Goal: Task Accomplishment & Management: Manage account settings

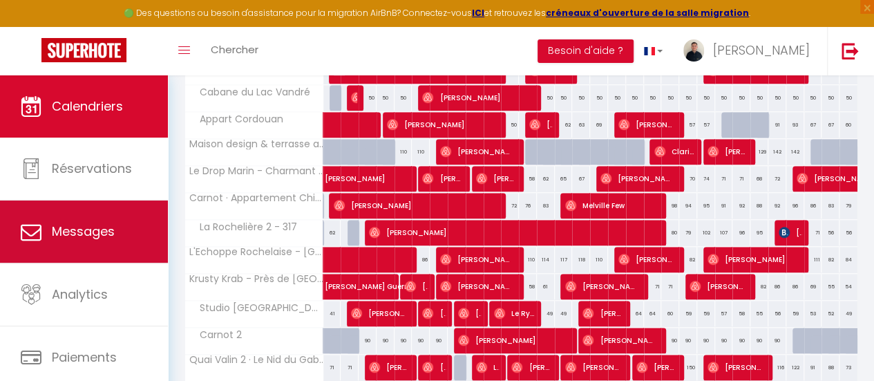
scroll to position [103, 0]
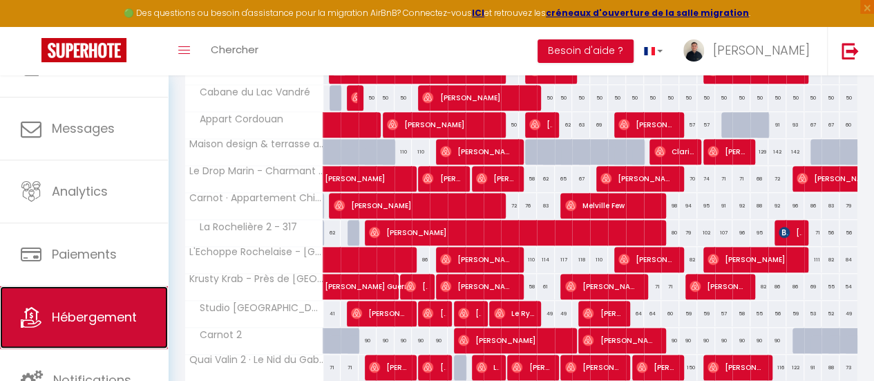
click at [91, 309] on span "Hébergement" at bounding box center [94, 316] width 85 height 17
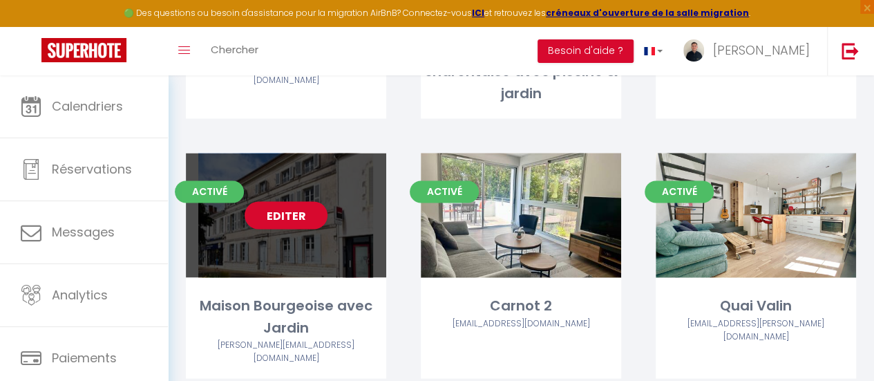
scroll to position [1098, 0]
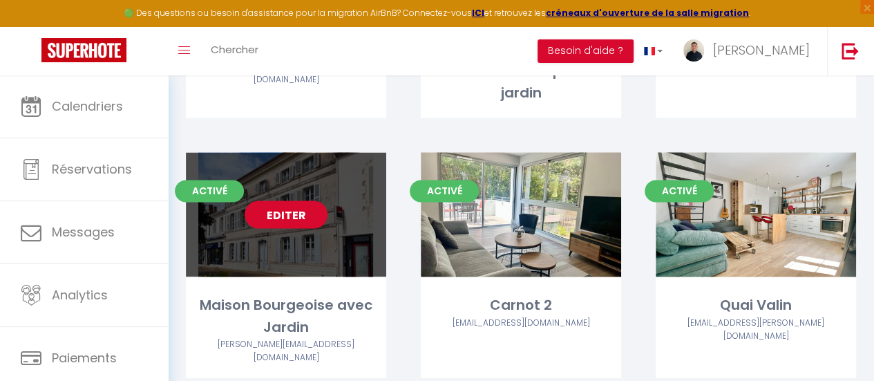
click at [280, 200] on link "Editer" at bounding box center [286, 214] width 83 height 28
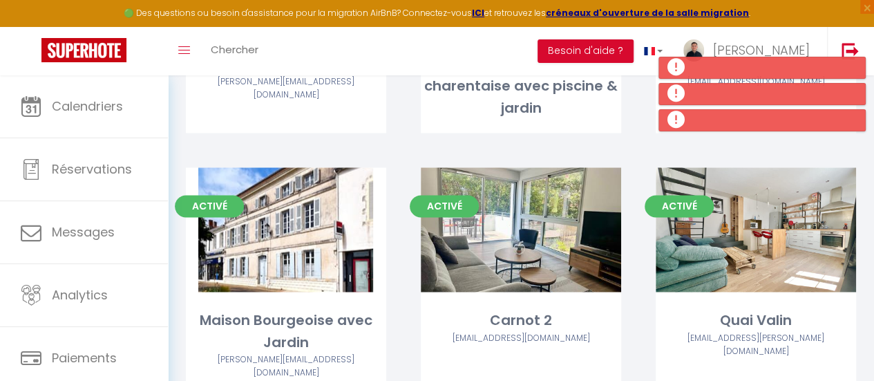
scroll to position [1083, 0]
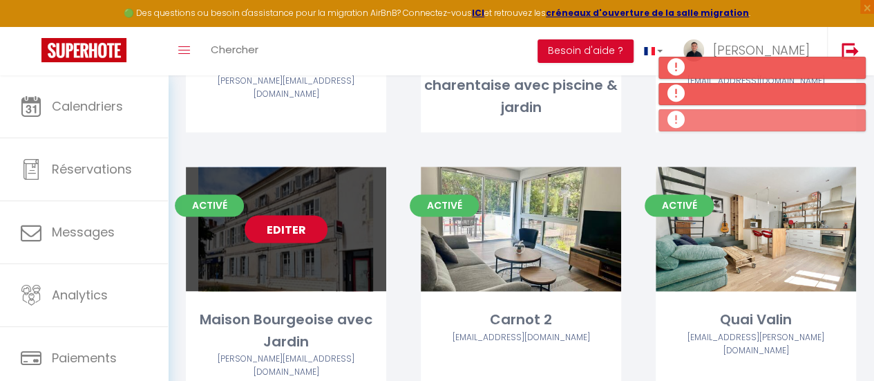
click at [282, 215] on link "Editer" at bounding box center [286, 229] width 83 height 28
select select "3"
select select "2"
select select "1"
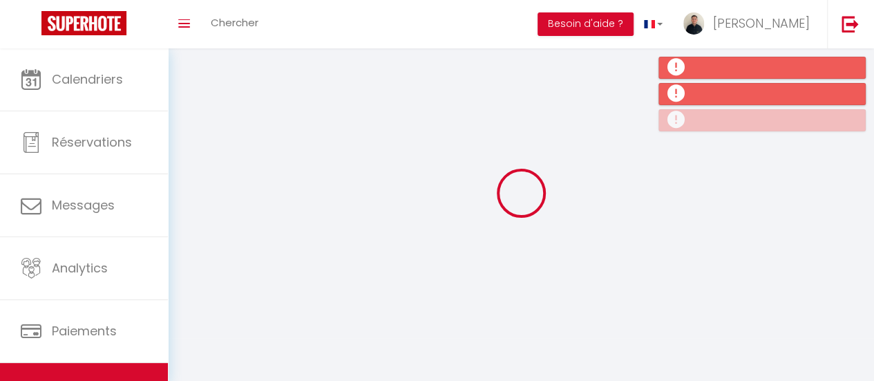
select select
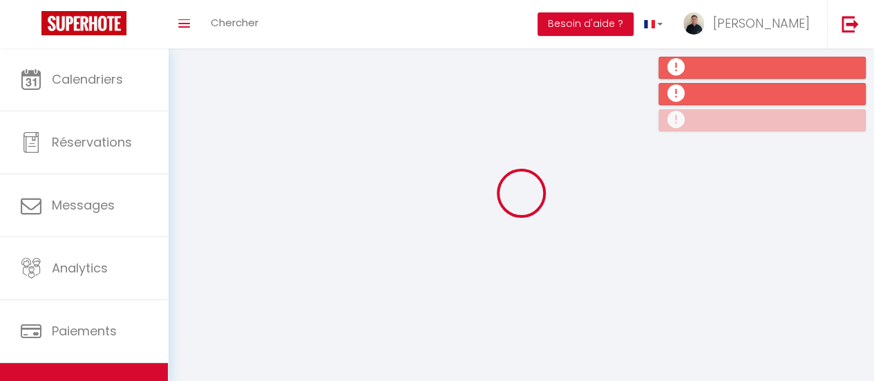
checkbox input "false"
select select
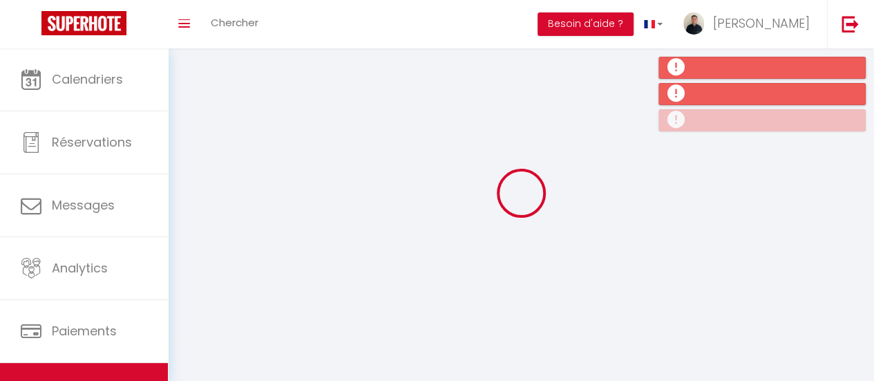
select select
select select "1"
select select
select select "28"
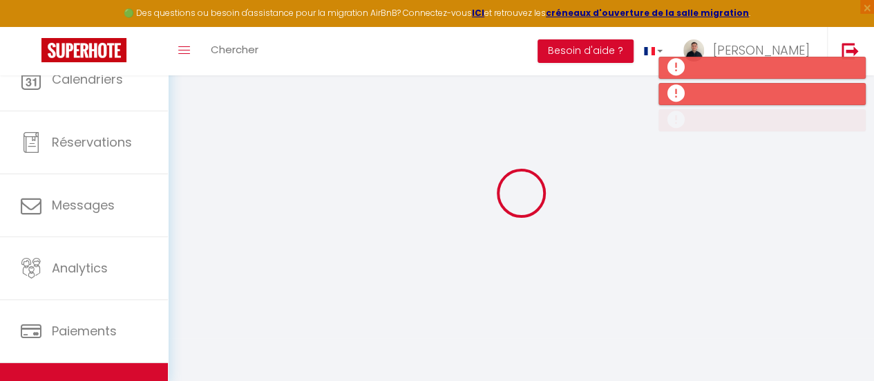
select select
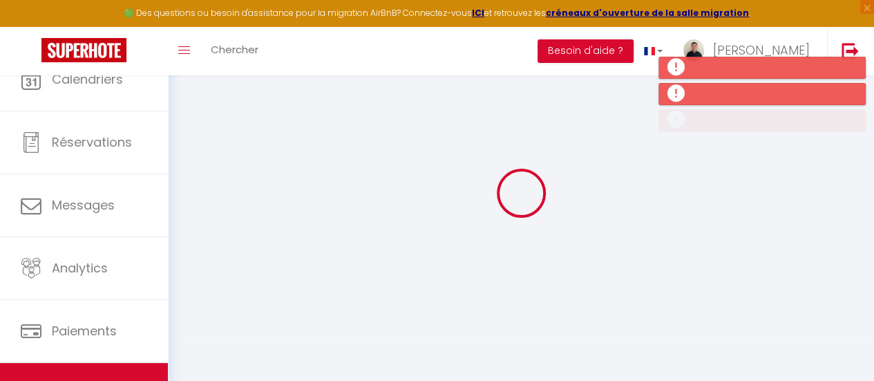
select select
checkbox input "false"
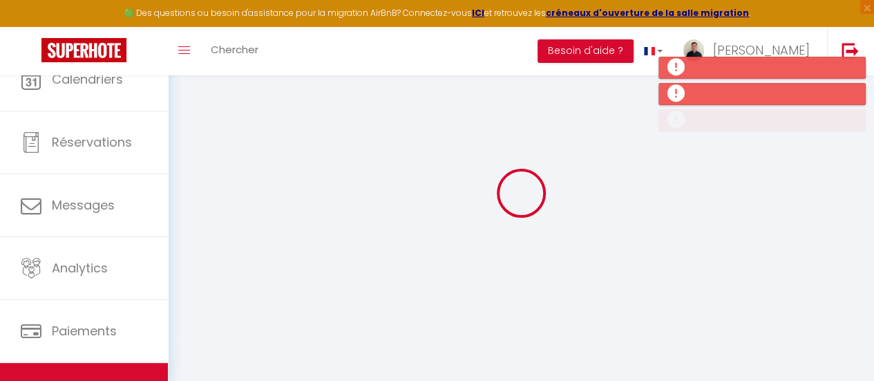
select select
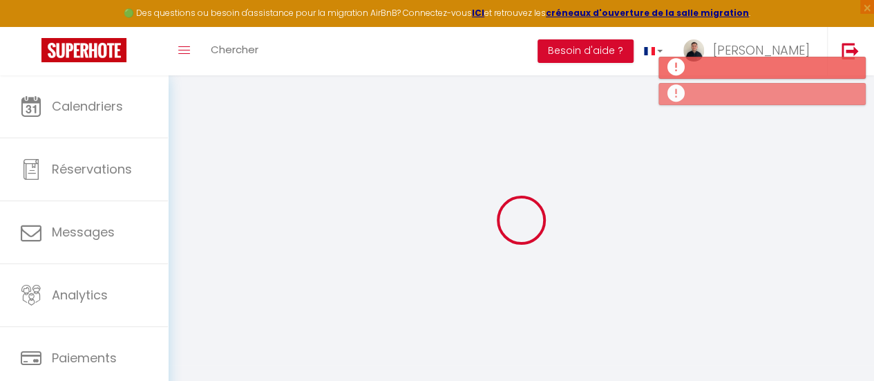
select select
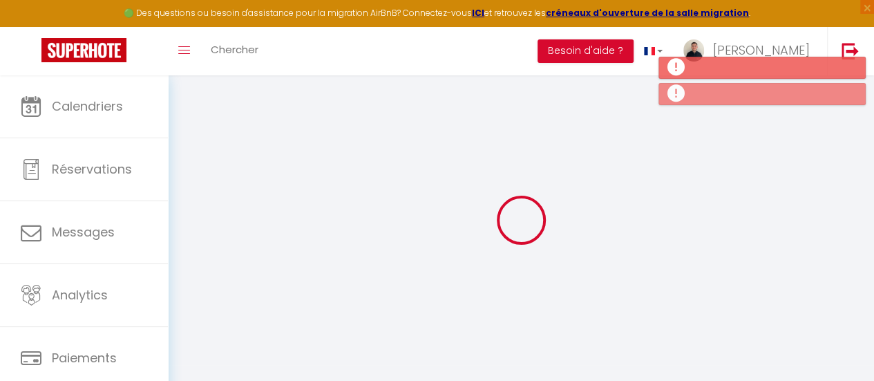
select select
checkbox input "false"
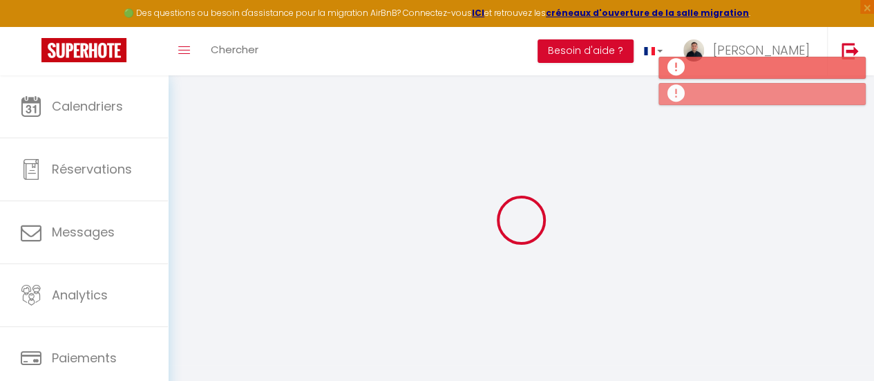
select select
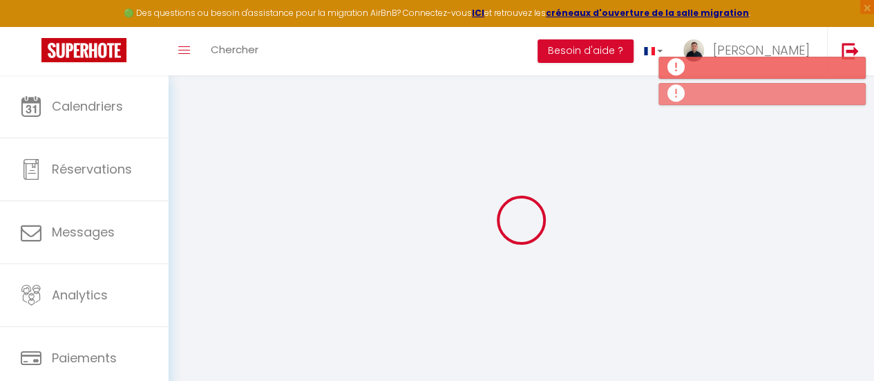
select select
checkbox input "false"
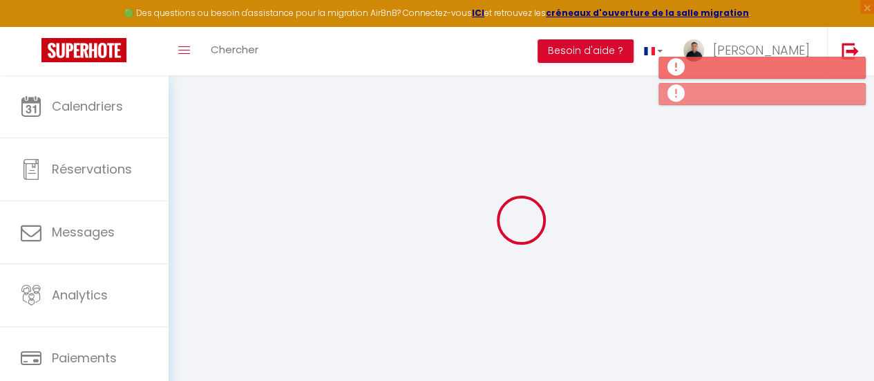
checkbox input "false"
select select
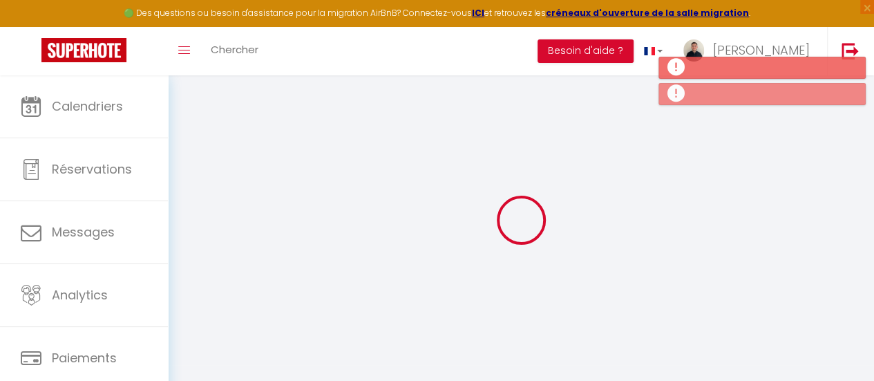
select select
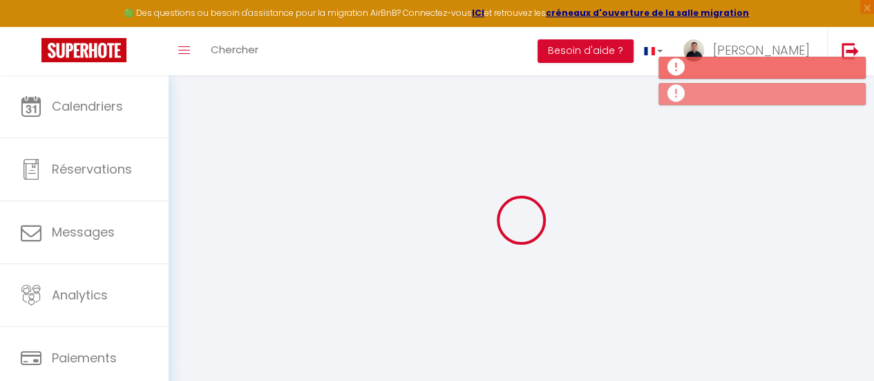
checkbox input "false"
select select
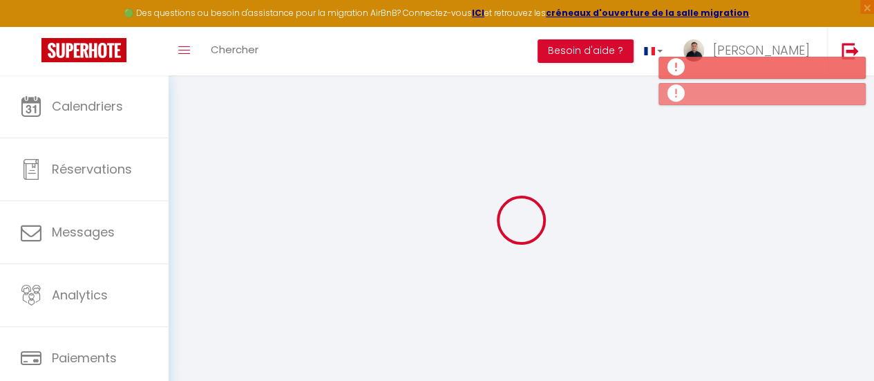
select select
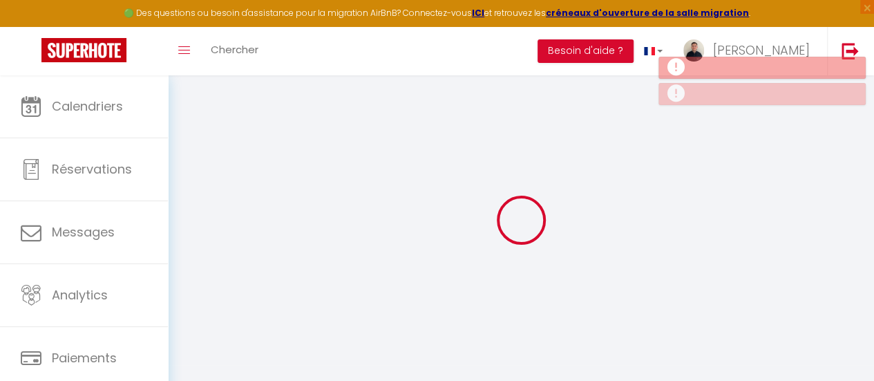
type input "Maison Bourgeoise avec Jardin"
select select "houses"
select select "13"
select select "5"
select select "3"
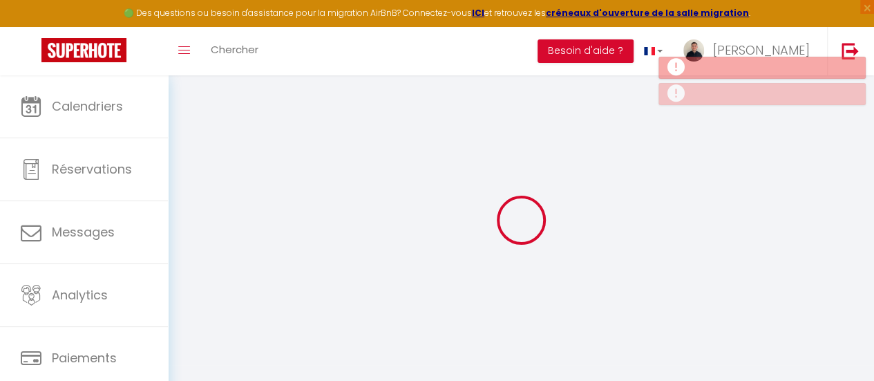
type input "300"
type input "350"
select select
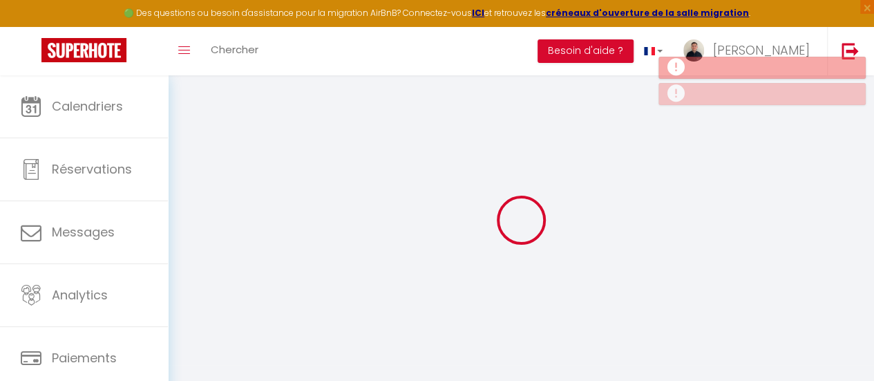
select select
type input "[STREET_ADDRESS]"
type input "17700"
type input "Surgères"
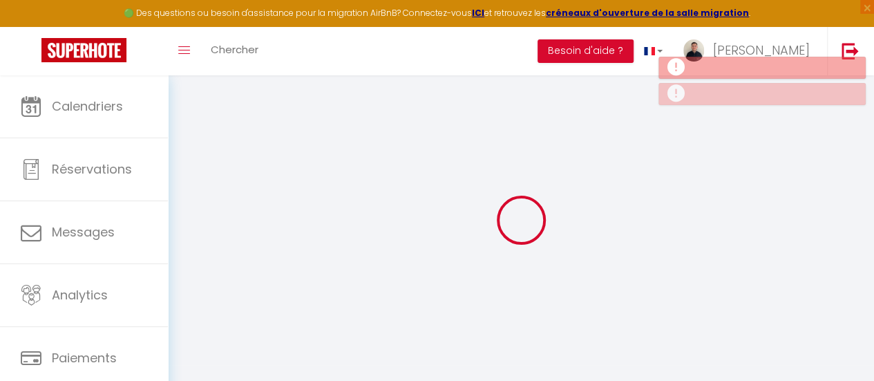
type input "[EMAIL_ADDRESS][DOMAIN_NAME]"
select select
checkbox input "false"
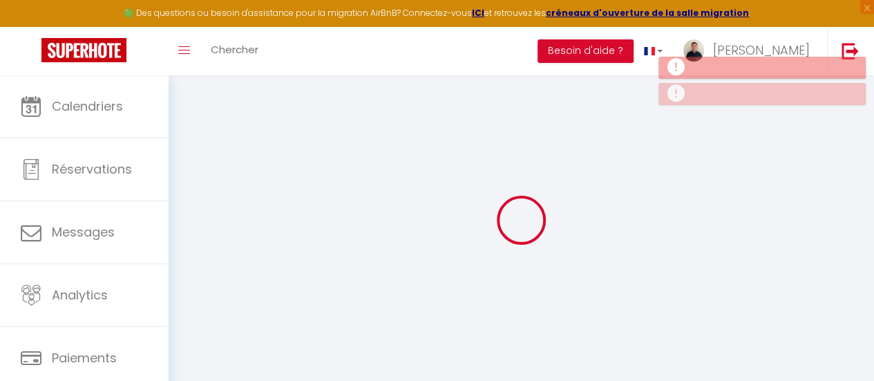
checkbox input "false"
type input "0"
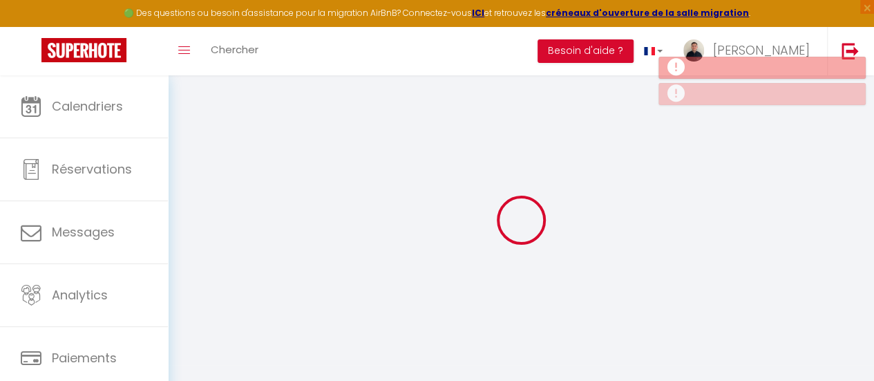
select select
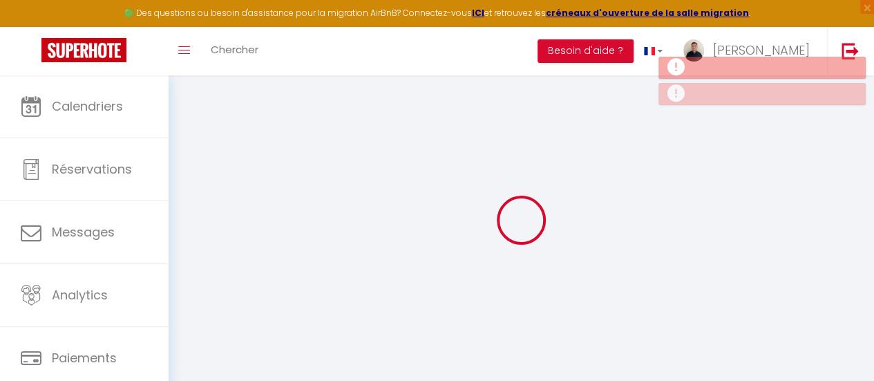
select select
checkbox input "false"
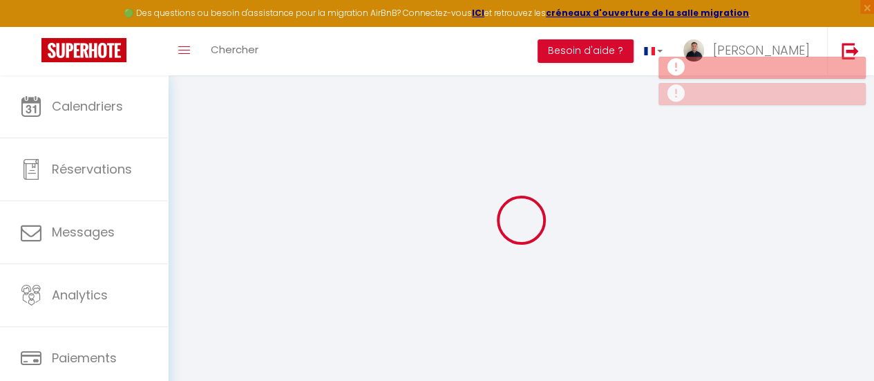
select select
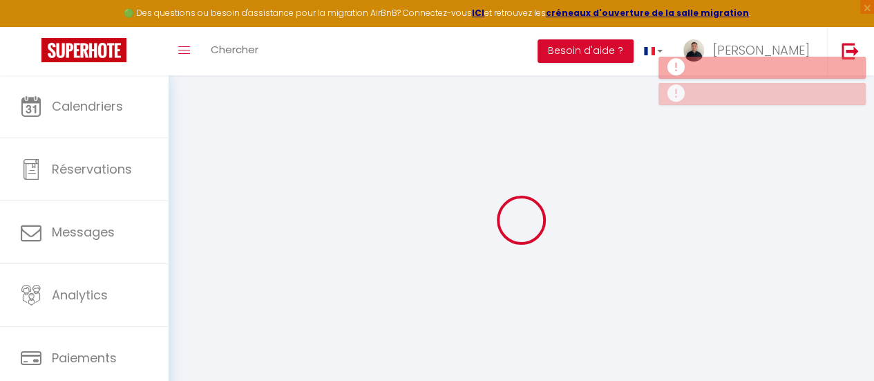
select select
checkbox input "false"
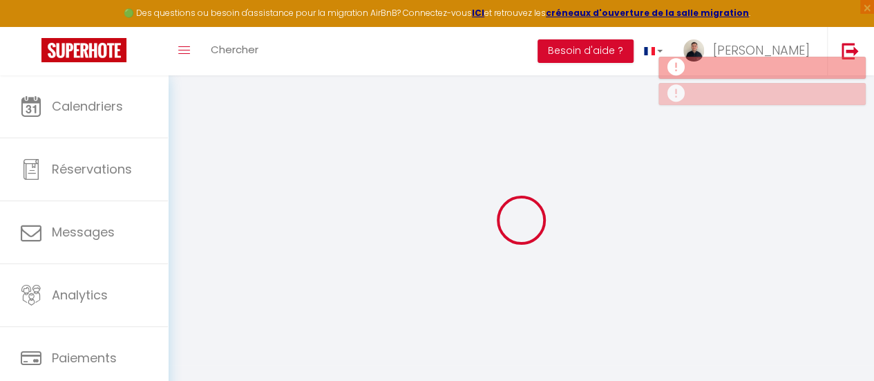
select select "31803"
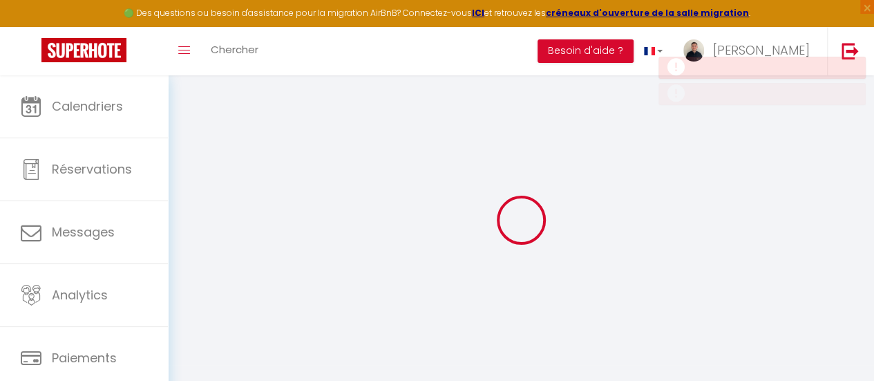
select select
checkbox input "false"
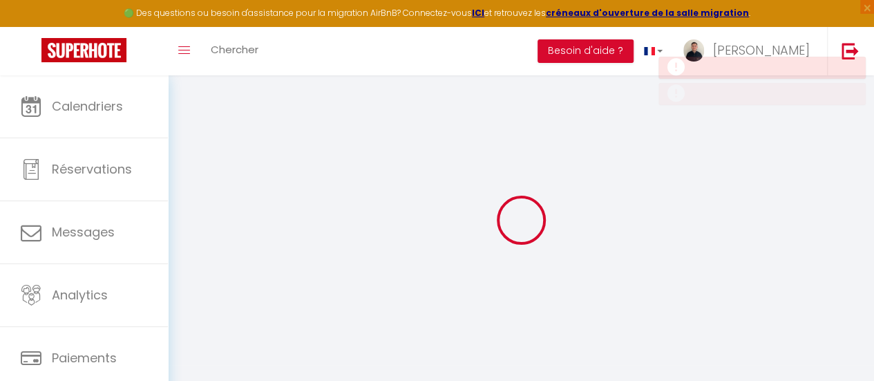
select select "15:00"
select select "23:45"
select select "12:00"
select select "30"
select select "120"
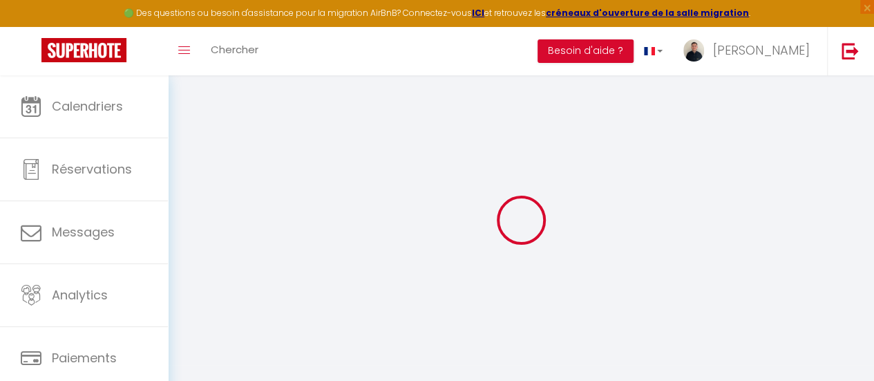
select select
checkbox input "false"
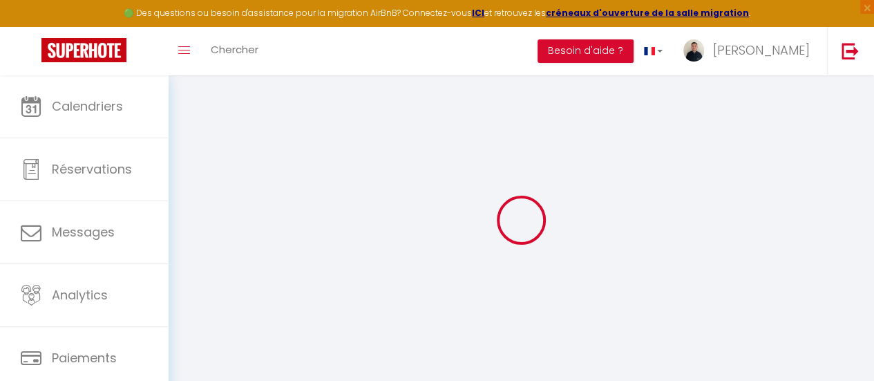
select select
checkbox input "false"
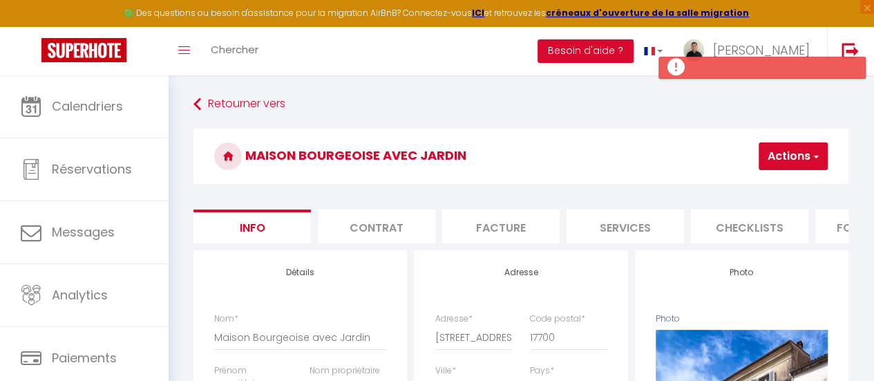
click at [500, 226] on li "Facture" at bounding box center [500, 226] width 117 height 34
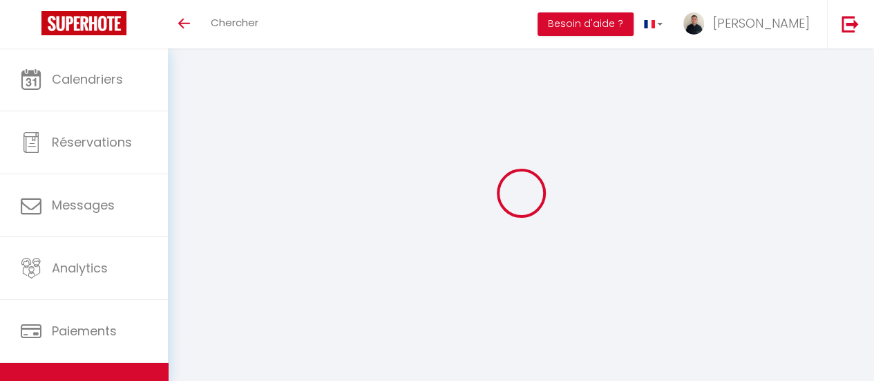
select select
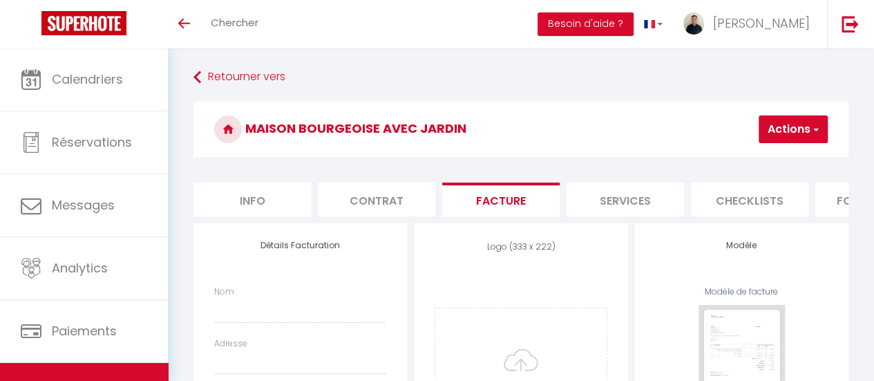
click at [396, 189] on li "Contrat" at bounding box center [376, 199] width 117 height 34
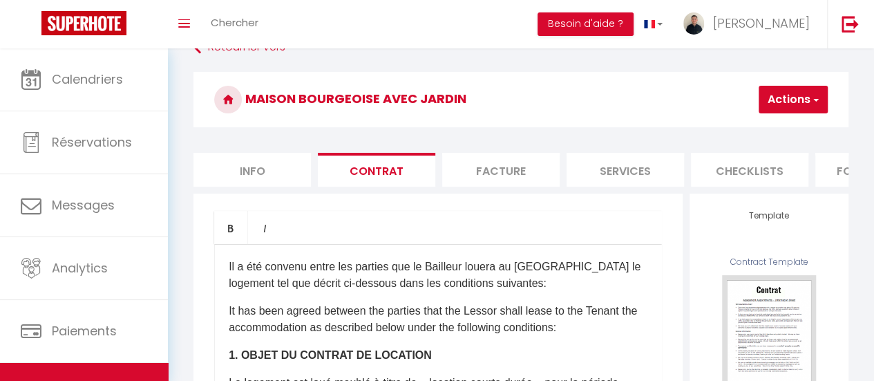
scroll to position [32, 0]
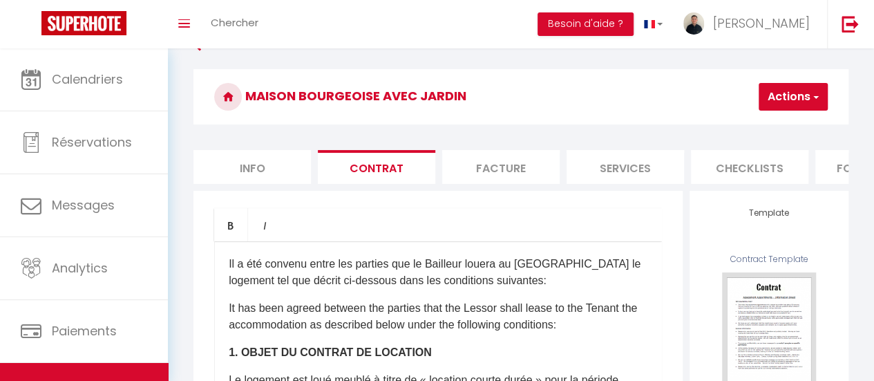
click at [598, 153] on li "Services" at bounding box center [624, 167] width 117 height 34
select select
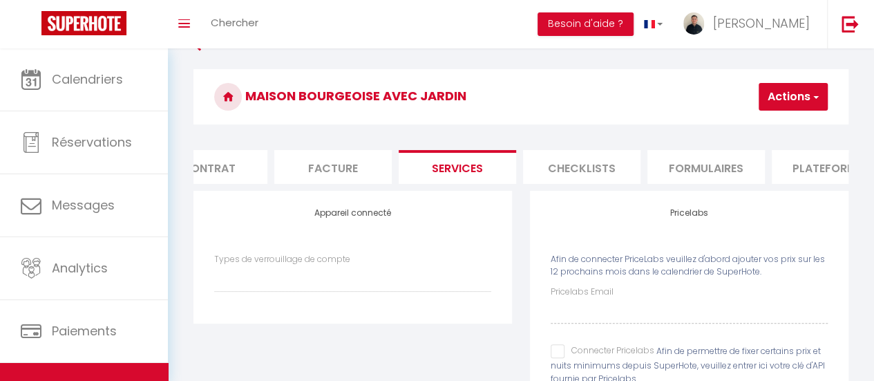
scroll to position [0, 169]
click at [812, 161] on li "Plateformes" at bounding box center [829, 167] width 117 height 34
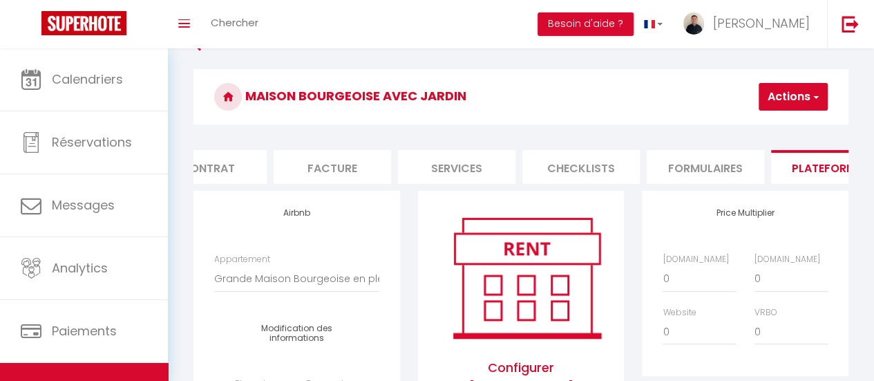
select select
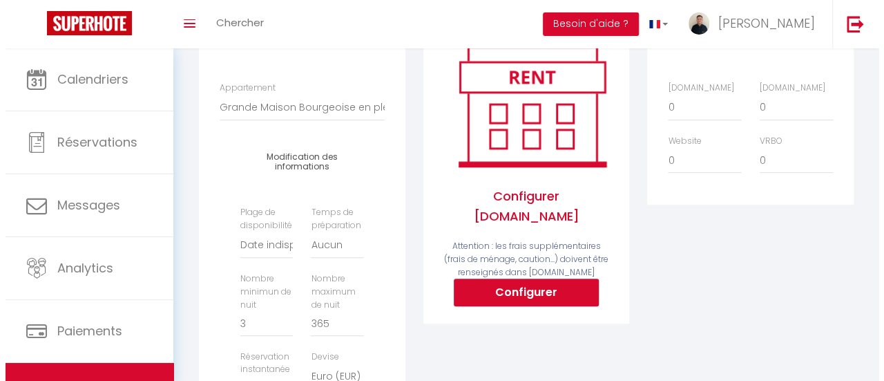
scroll to position [204, 0]
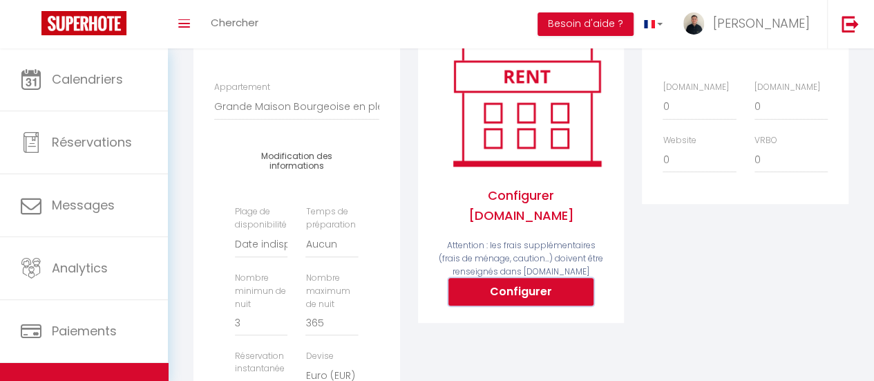
click at [515, 283] on button "Configurer" at bounding box center [520, 292] width 145 height 28
select select
type input "lucas-pastor-xdxw9ygn_property@reply.superhote.com"
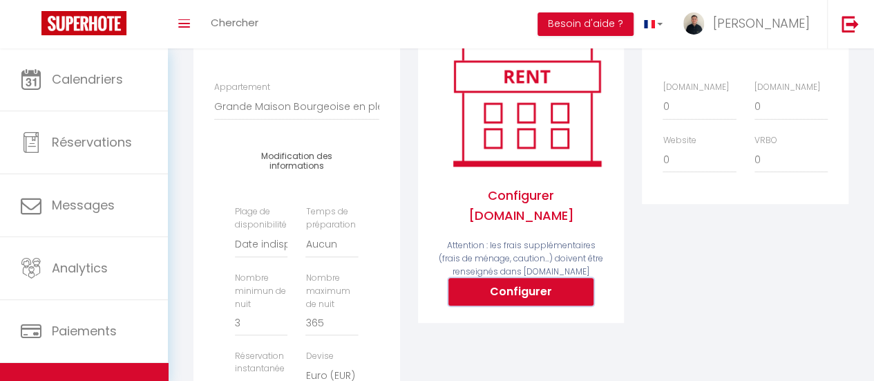
type input "[EMAIL_ADDRESS][DOMAIN_NAME]"
select select
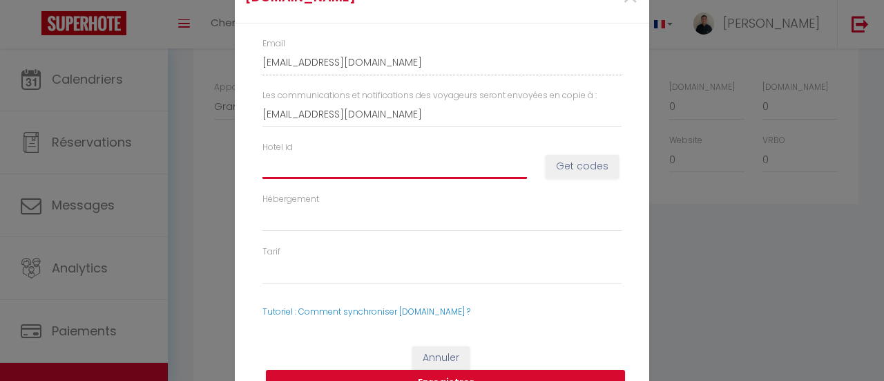
click at [481, 161] on input "Hotel id" at bounding box center [394, 166] width 265 height 25
paste input "14919536"
type input "14919536"
select select
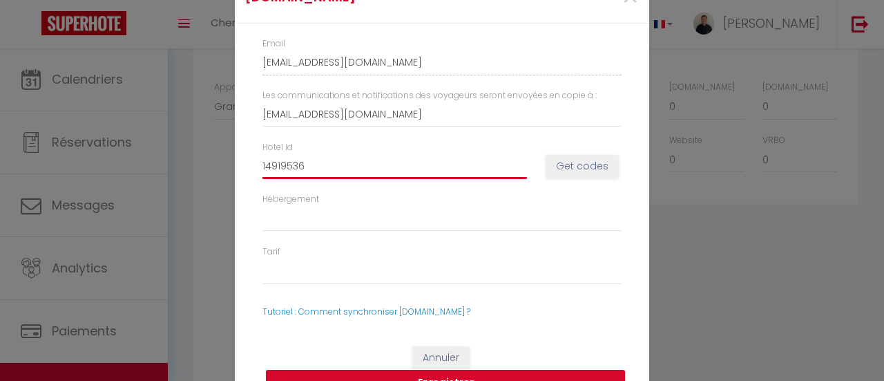
select select
type input "14919536"
click at [580, 168] on button "Get codes" at bounding box center [582, 166] width 73 height 23
select select
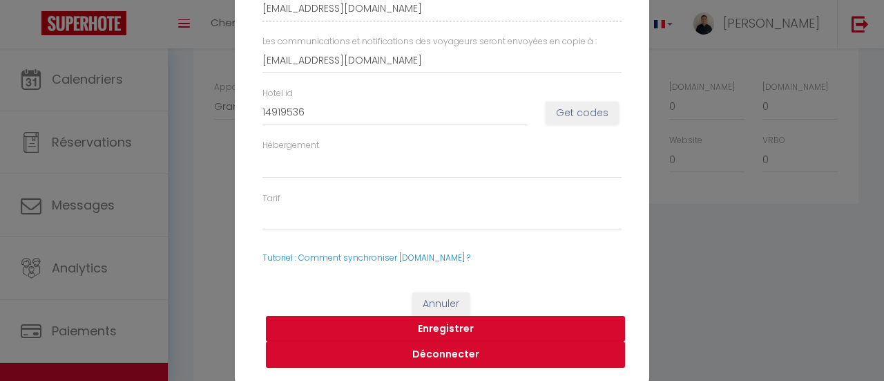
click at [497, 324] on button "Enregistrer" at bounding box center [445, 329] width 359 height 26
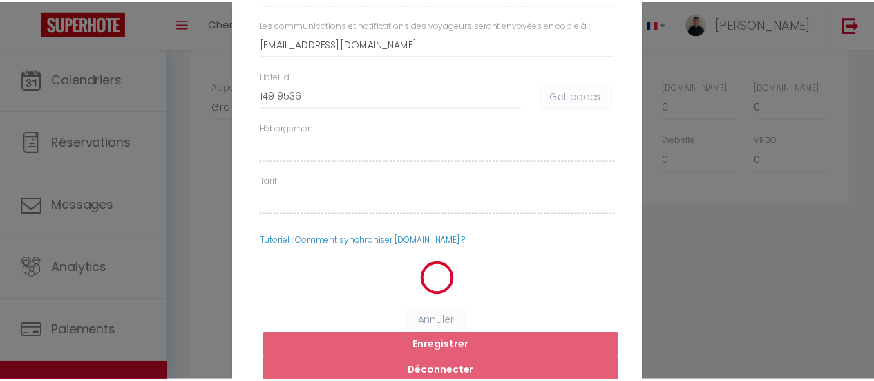
scroll to position [23, 0]
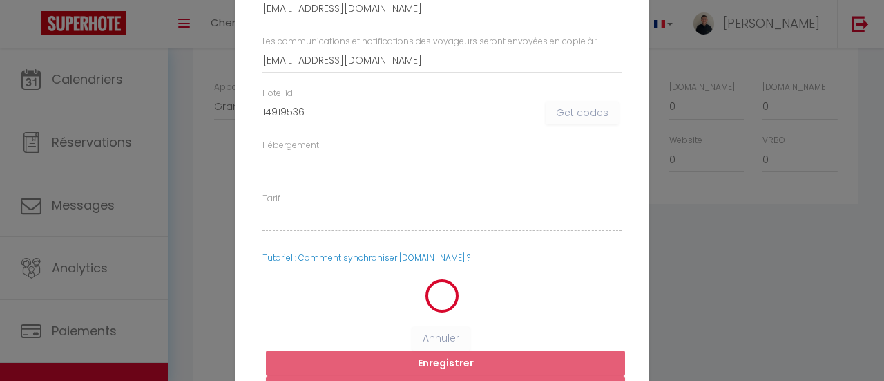
select select
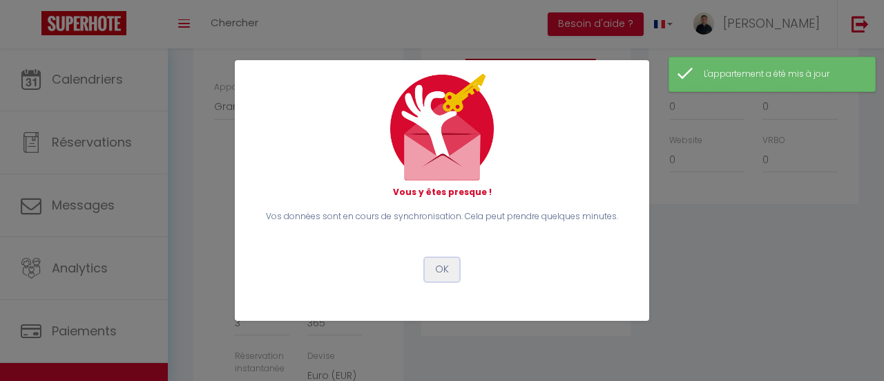
click at [446, 269] on button "OK" at bounding box center [442, 269] width 35 height 23
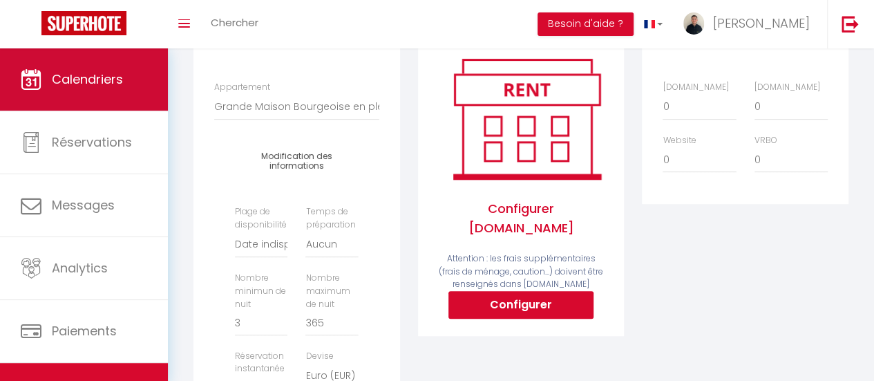
click at [93, 83] on span "Calendriers" at bounding box center [87, 78] width 71 height 17
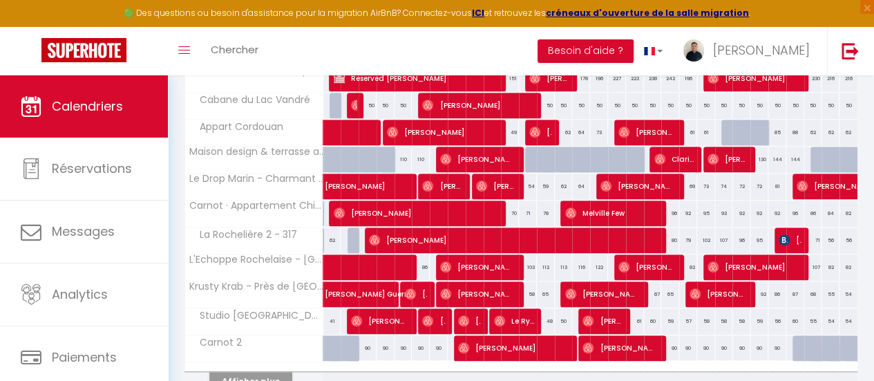
scroll to position [568, 0]
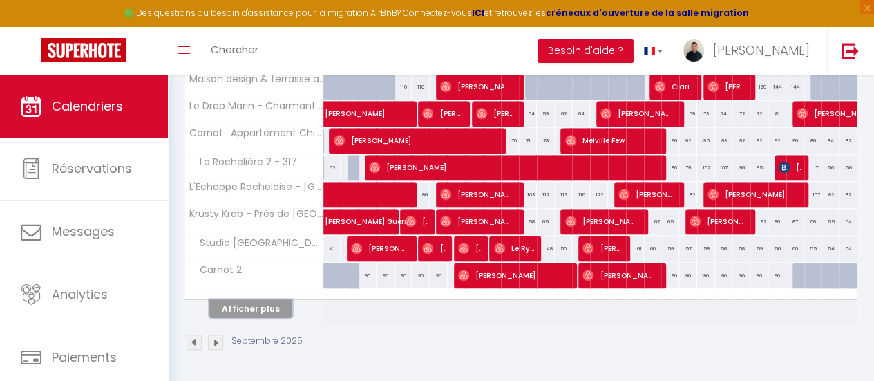
click at [269, 299] on button "Afficher plus" at bounding box center [250, 308] width 83 height 19
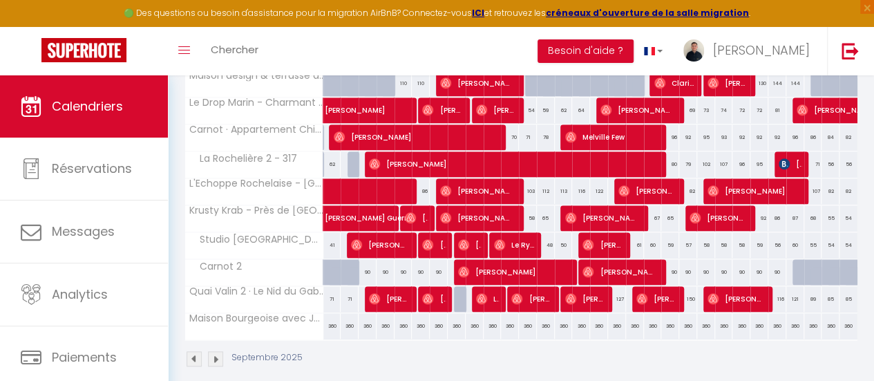
select select
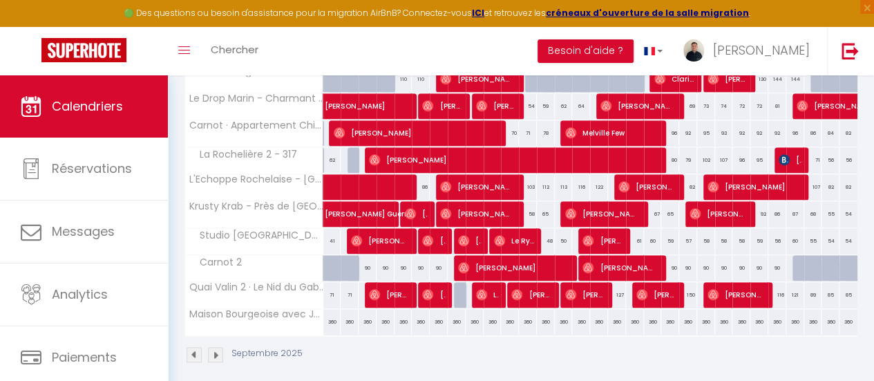
scroll to position [589, 0]
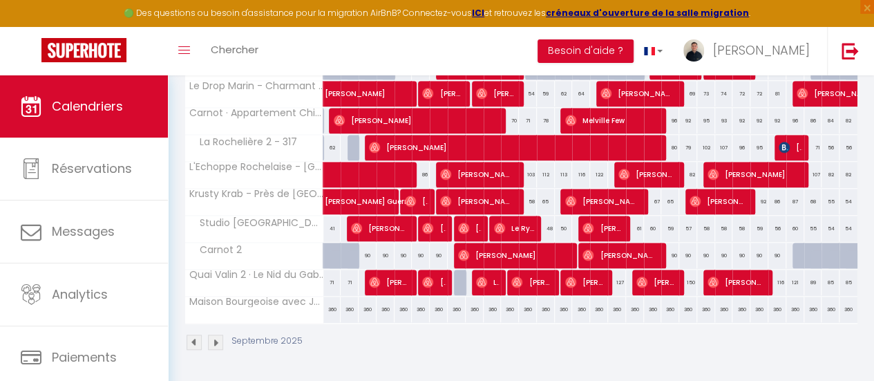
click at [490, 297] on div "360" at bounding box center [493, 309] width 18 height 26
type input "360"
select select "1"
type input "Mer 10 Septembre 2025"
type input "Jeu 11 Septembre 2025"
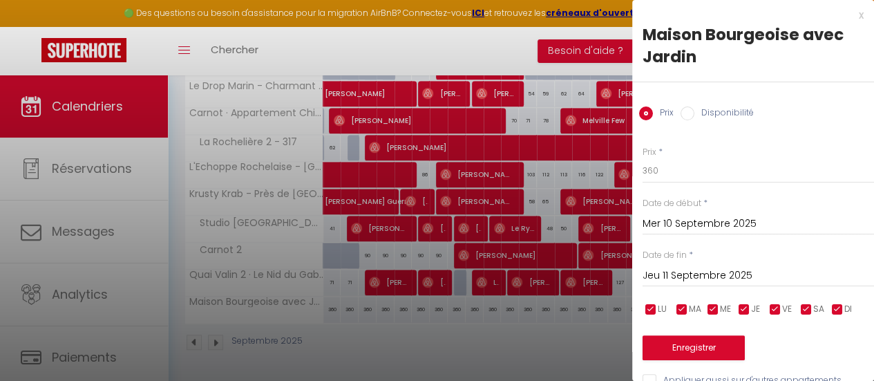
click at [711, 116] on label "Disponibilité" at bounding box center [723, 113] width 59 height 15
click at [694, 116] on input "Disponibilité" at bounding box center [687, 113] width 14 height 14
radio input "true"
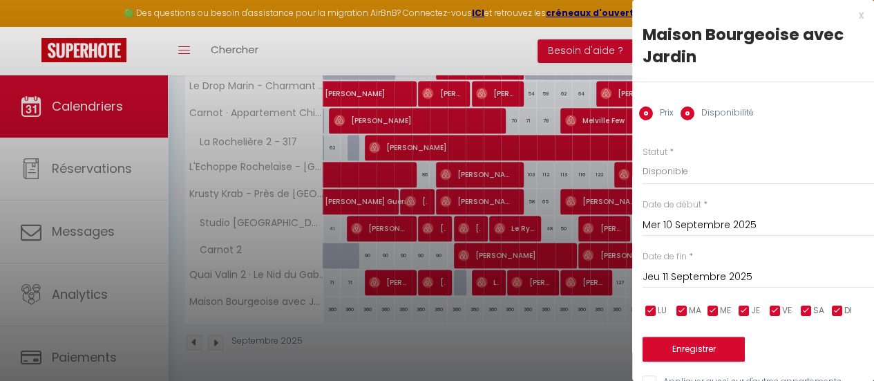
radio input "false"
click at [664, 275] on input "Jeu 11 Septembre 2025" at bounding box center [757, 277] width 231 height 18
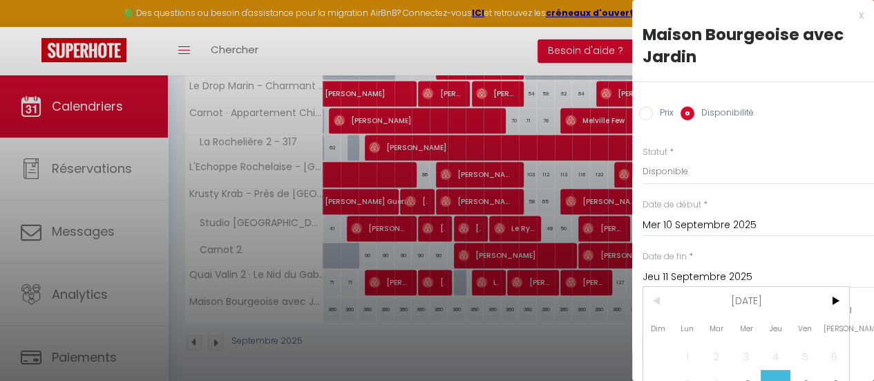
scroll to position [109, 0]
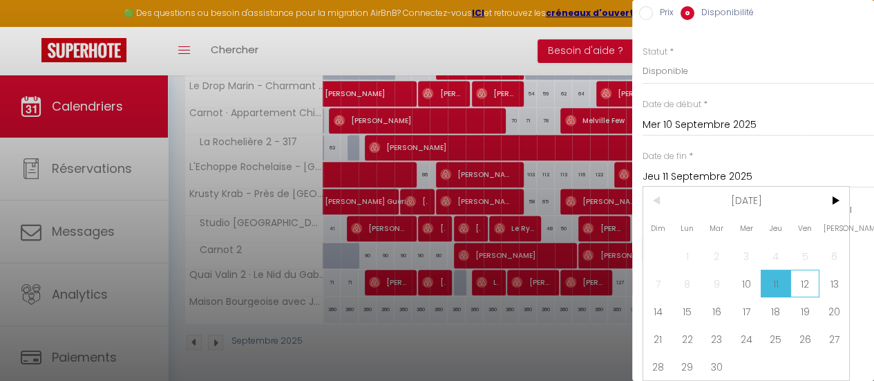
click at [809, 283] on span "12" at bounding box center [805, 283] width 30 height 28
type input "Ven 12 Septembre 2025"
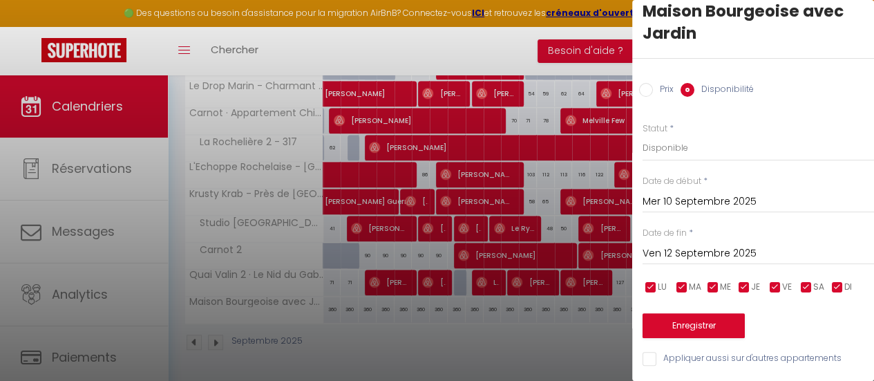
scroll to position [33, 0]
click at [689, 135] on select "Disponible Indisponible" at bounding box center [757, 148] width 231 height 26
select select "0"
click at [642, 135] on select "Disponible Indisponible" at bounding box center [757, 148] width 231 height 26
click at [685, 319] on button "Enregistrer" at bounding box center [693, 325] width 102 height 25
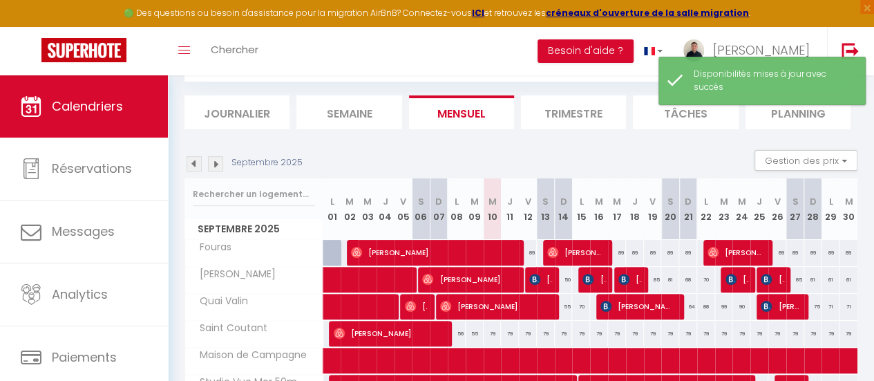
scroll to position [568, 0]
